Goal: Transaction & Acquisition: Purchase product/service

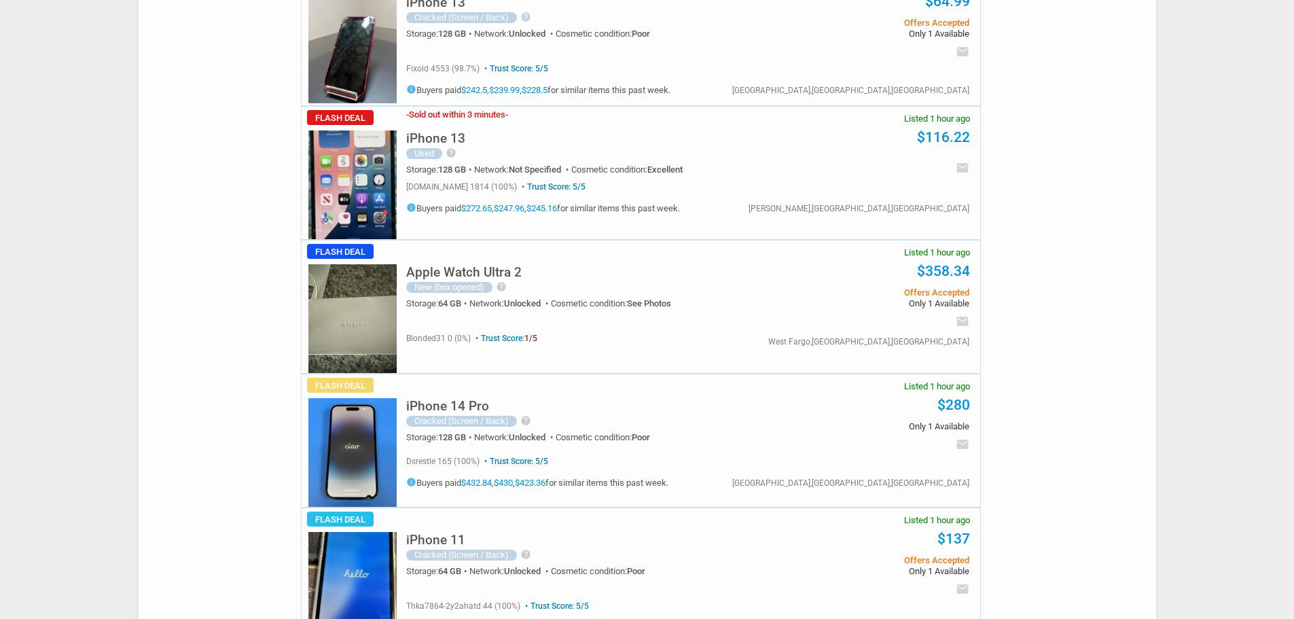
scroll to position [340, 0]
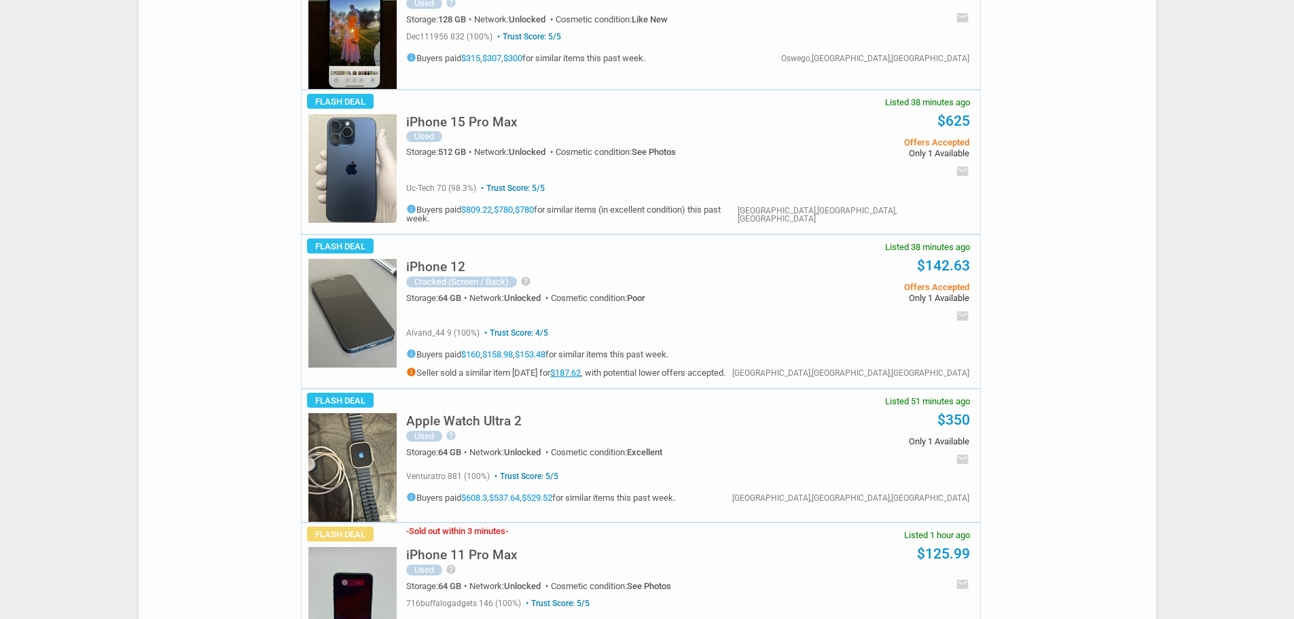
scroll to position [340, 0]
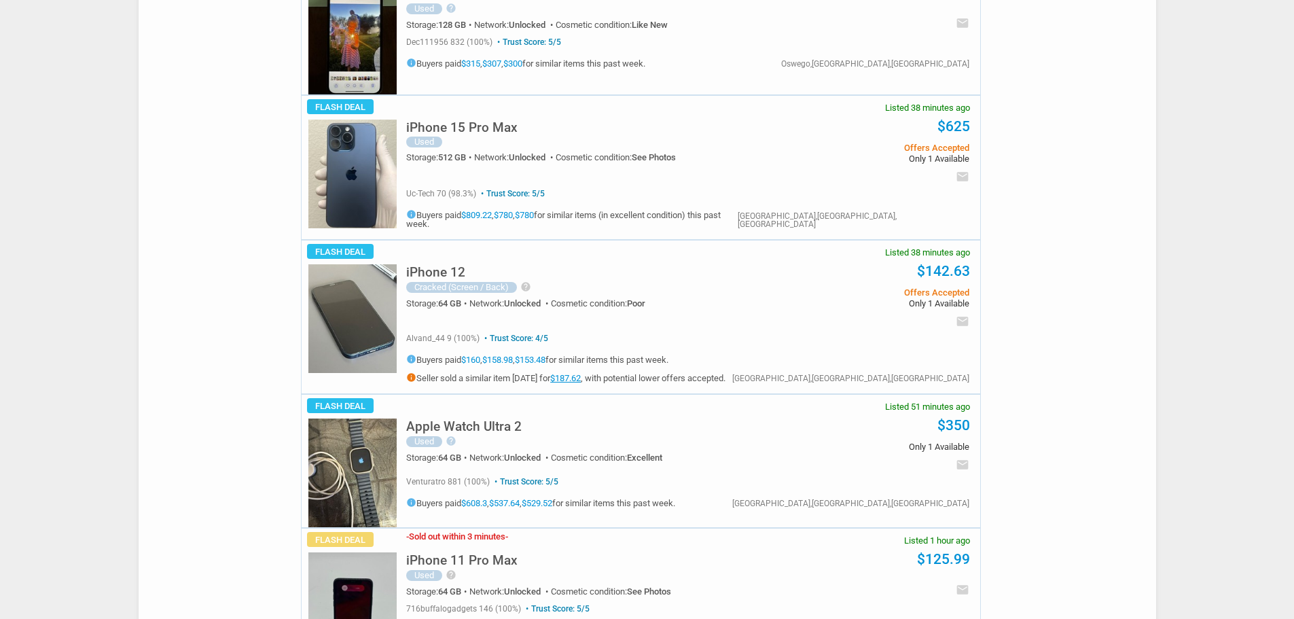
click at [330, 162] on img at bounding box center [352, 174] width 88 height 109
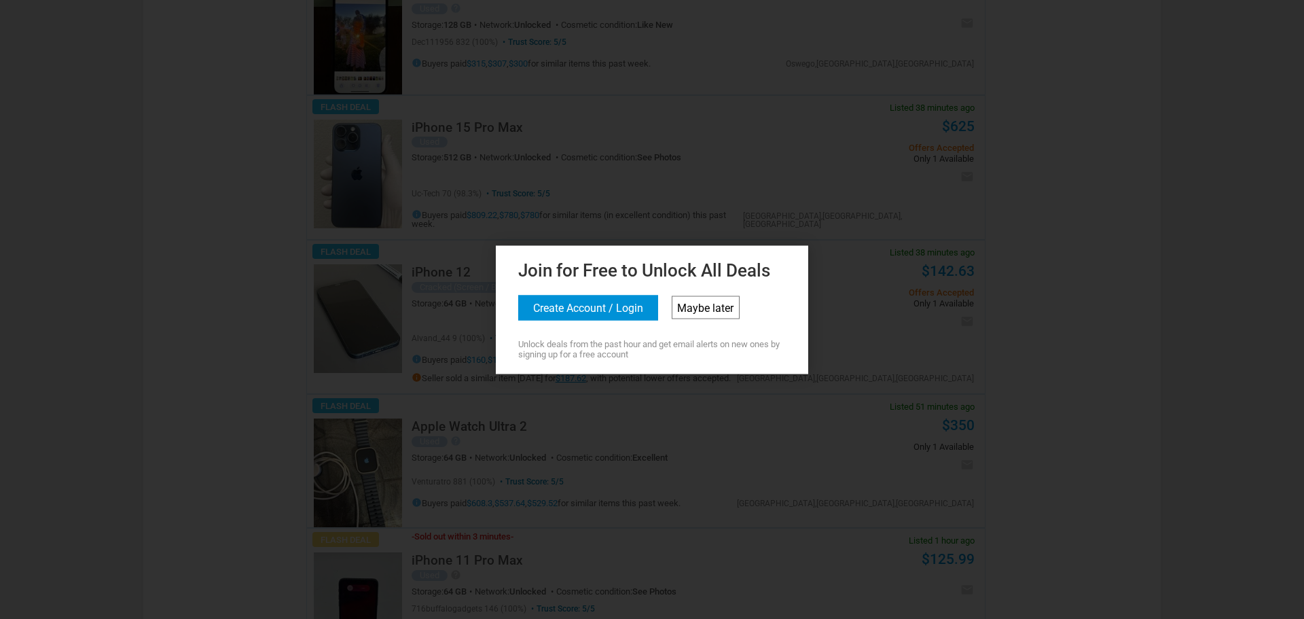
click at [716, 311] on link "Maybe later" at bounding box center [706, 306] width 68 height 23
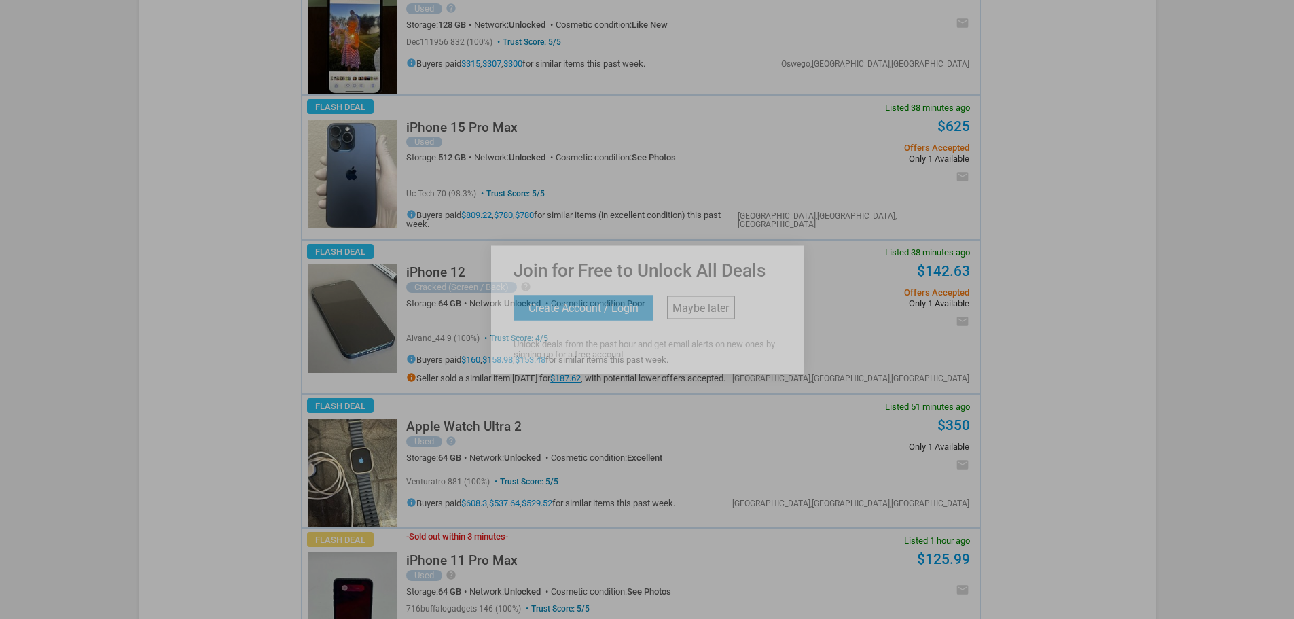
scroll to position [0, 0]
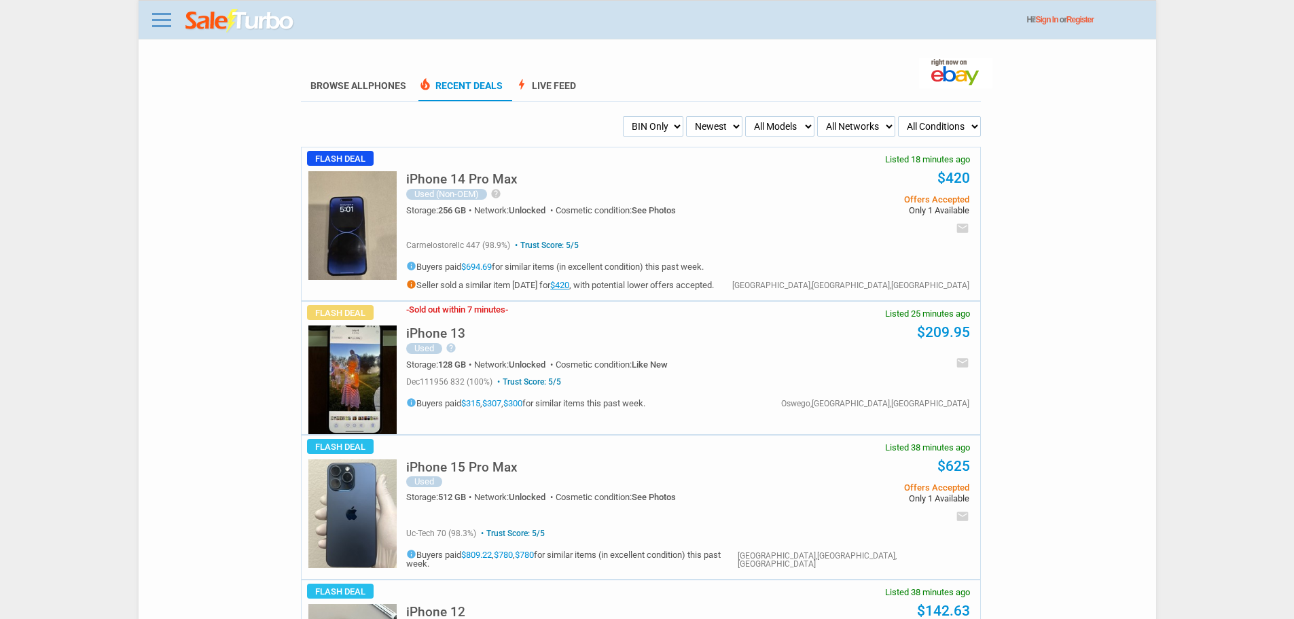
click at [636, 127] on select "My Alerts All Deals BIN Only w/ Offers Only" at bounding box center [653, 126] width 60 height 20
click at [623, 117] on select "My Alerts All Deals BIN Only w/ Offers Only" at bounding box center [653, 126] width 60 height 20
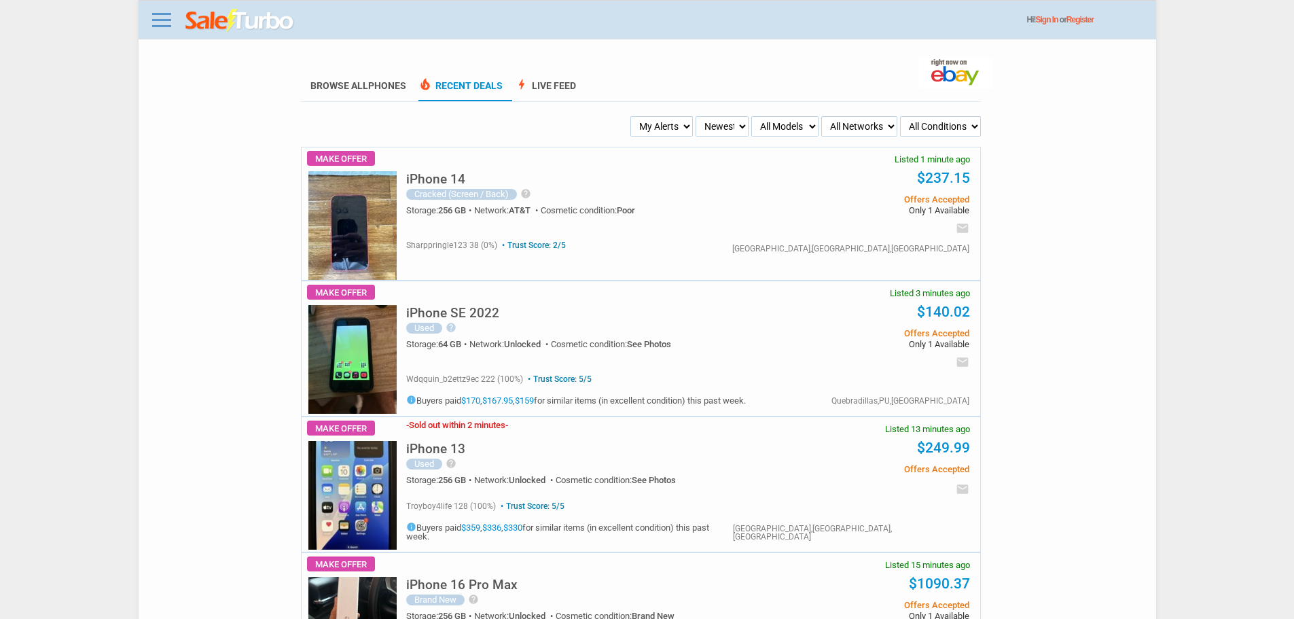
click at [688, 126] on select "My Alerts All Deals BIN Only w/ Offers Only" at bounding box center [661, 126] width 62 height 20
click at [709, 135] on select "Newest Oldest Sold Fastest Savvy Buyers Price (Low - High) Price (High - Low)" at bounding box center [721, 126] width 53 height 20
drag, startPoint x: 661, startPoint y: 130, endPoint x: 659, endPoint y: 137, distance: 7.6
click at [660, 130] on select "My Alerts All Deals BIN Only w/ Offers Only" at bounding box center [661, 126] width 62 height 20
select select "flash_bin"
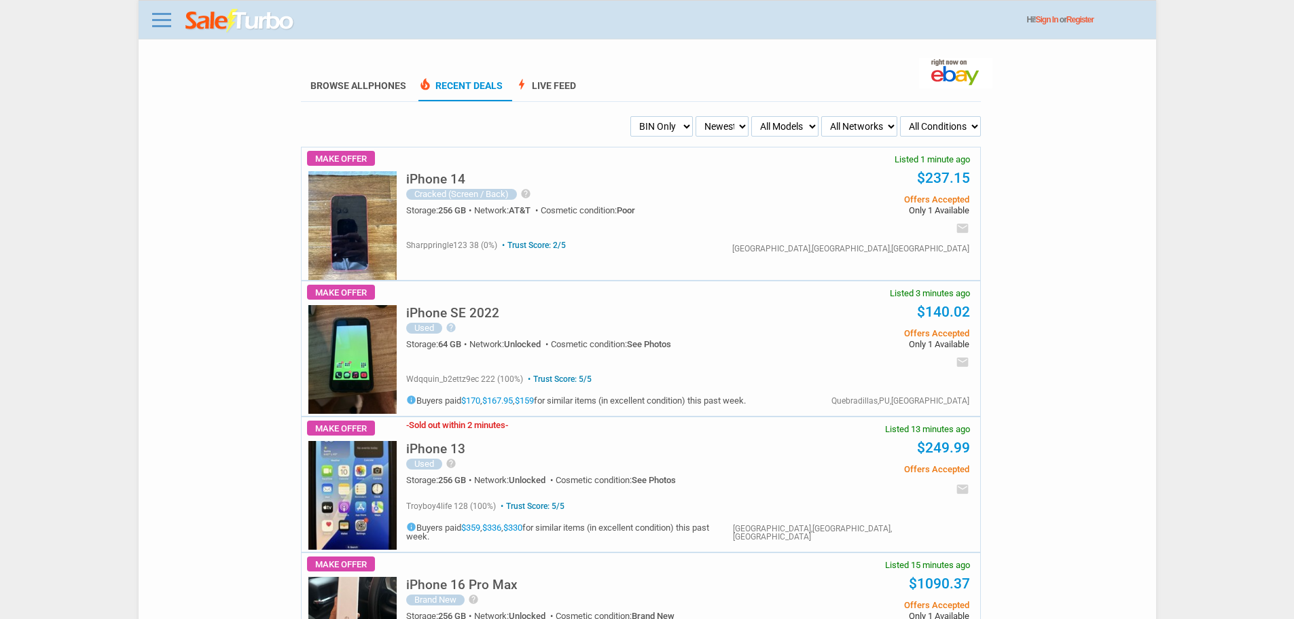
click at [632, 117] on select "My Alerts All Deals BIN Only w/ Offers Only" at bounding box center [661, 126] width 62 height 20
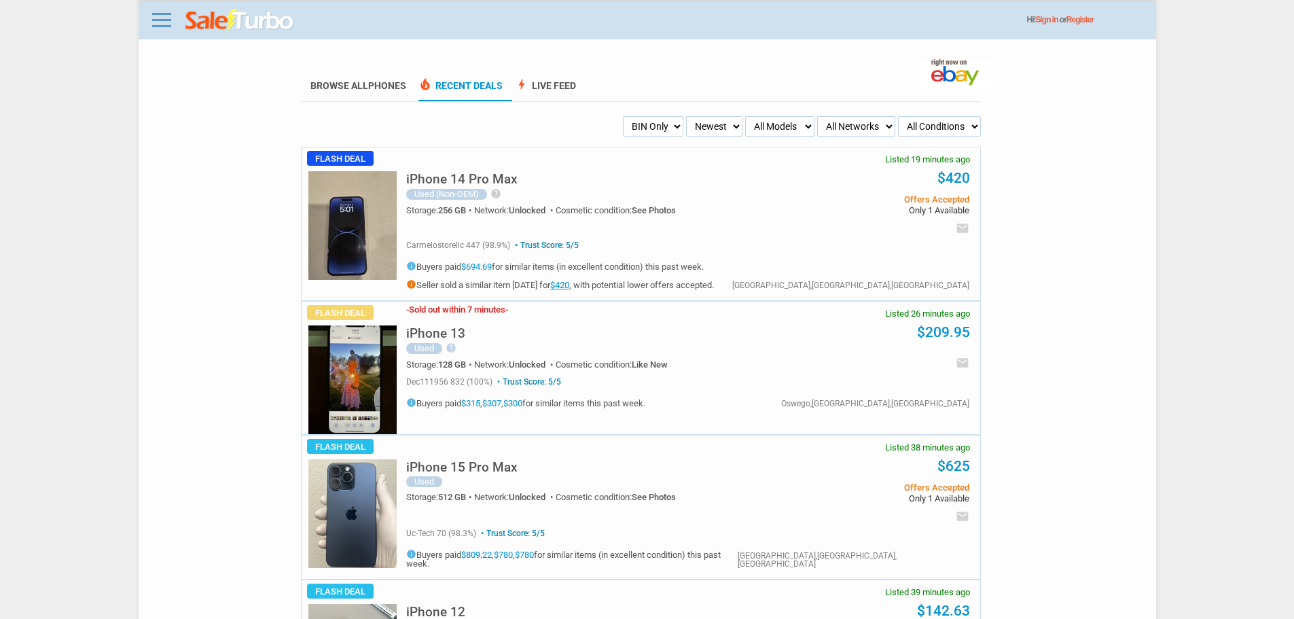
click at [659, 131] on select "My Alerts All Deals BIN Only w/ Offers Only" at bounding box center [653, 126] width 60 height 20
select select "all_deals"
click at [623, 117] on select "My Alerts All Deals BIN Only w/ Offers Only" at bounding box center [653, 126] width 60 height 20
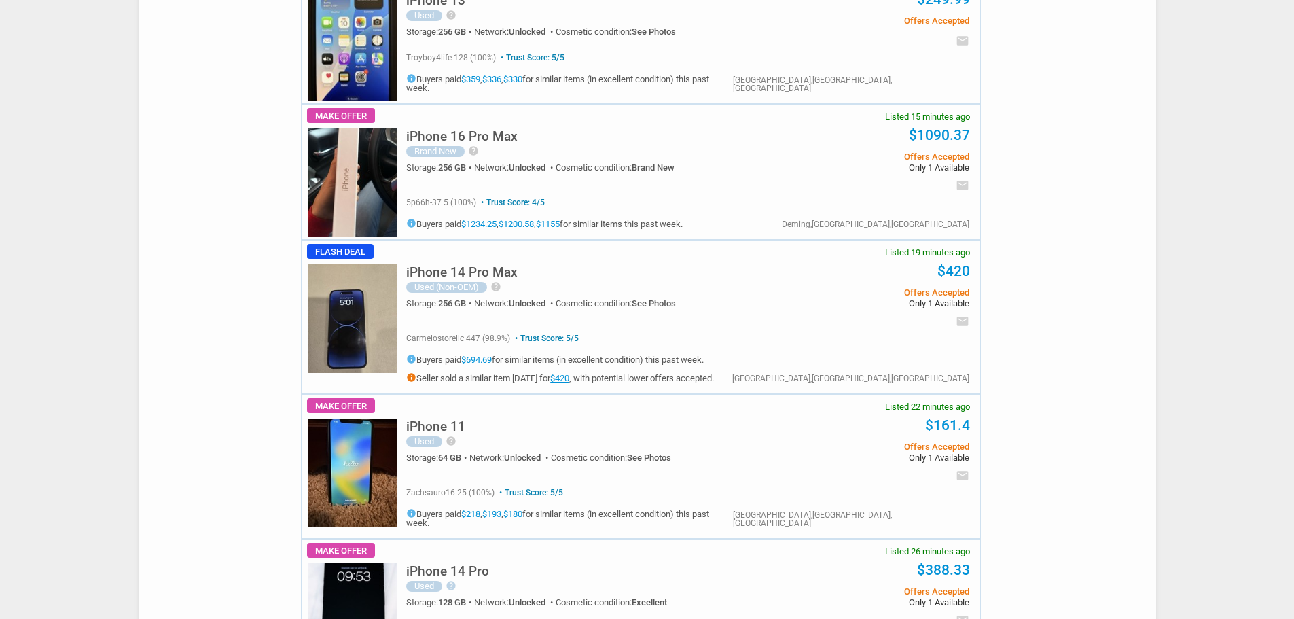
scroll to position [679, 0]
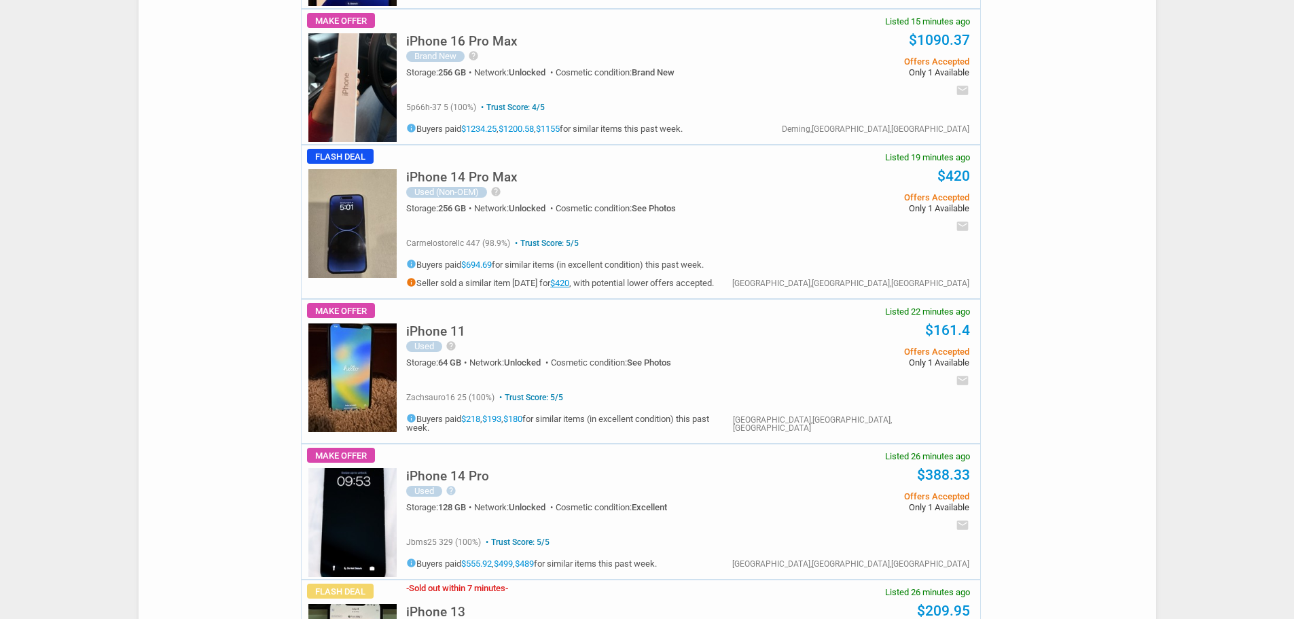
click at [664, 190] on div "Used (Non-OEM) help The phone is **unlocked** and fully functional. **Important…" at bounding box center [585, 192] width 358 height 12
